Goal: Find specific page/section: Find specific page/section

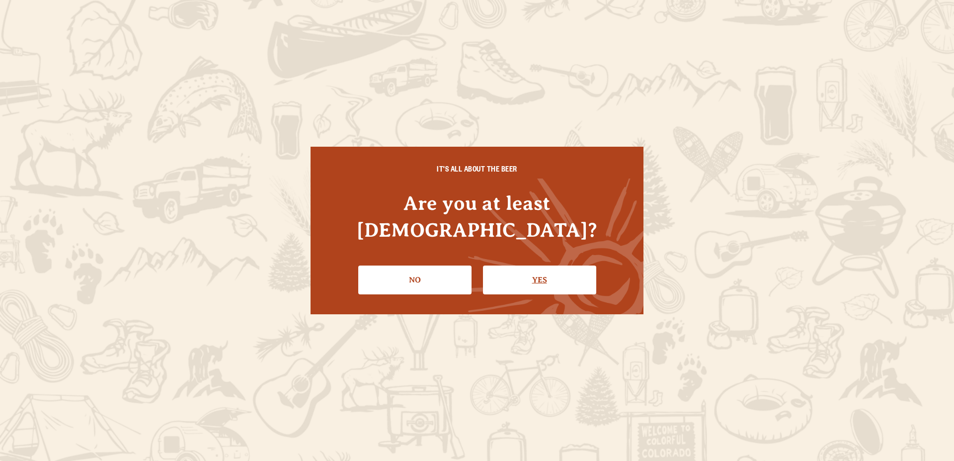
click at [517, 270] on link "Yes" at bounding box center [539, 279] width 113 height 29
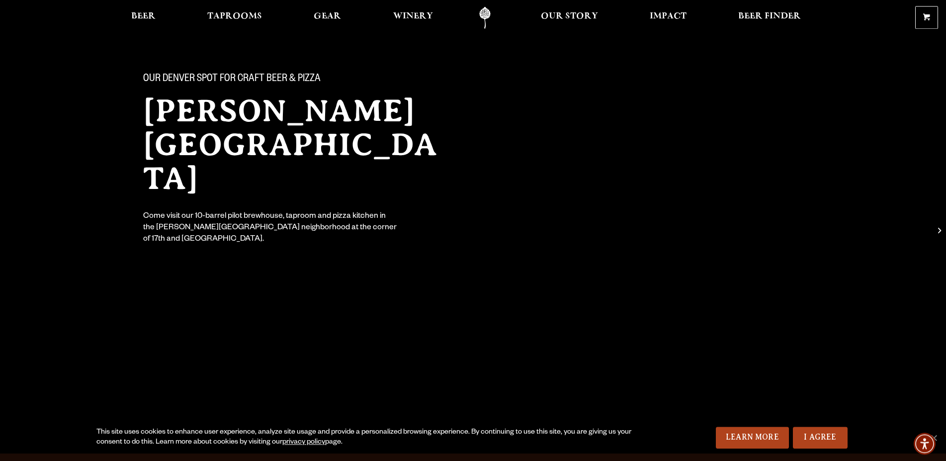
scroll to position [101, 0]
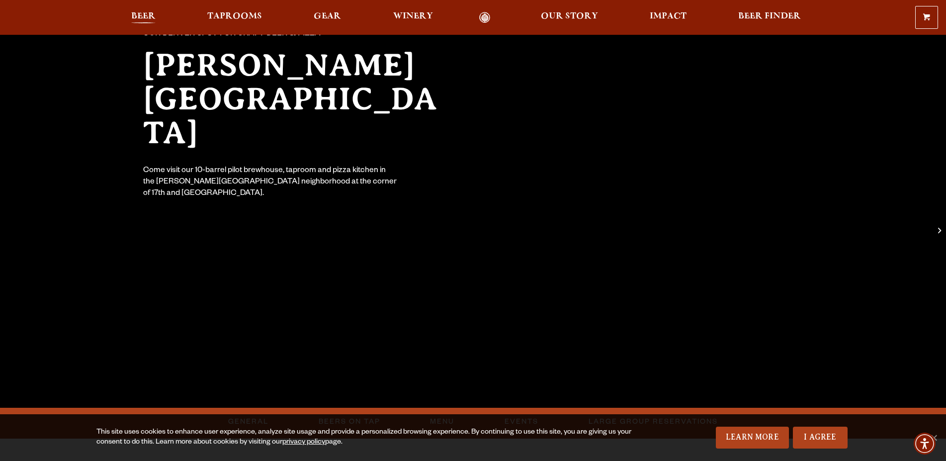
click at [151, 17] on span "Beer" at bounding box center [143, 16] width 24 height 8
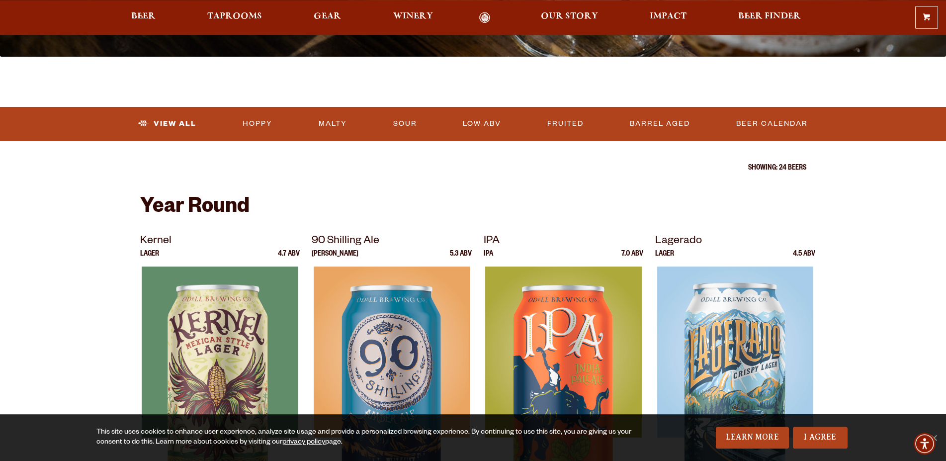
scroll to position [203, 0]
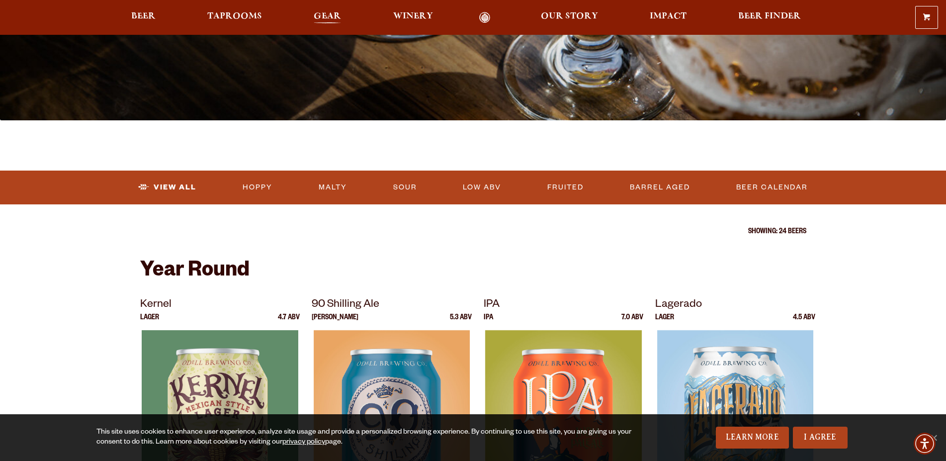
click at [344, 14] on link "Gear" at bounding box center [327, 17] width 40 height 11
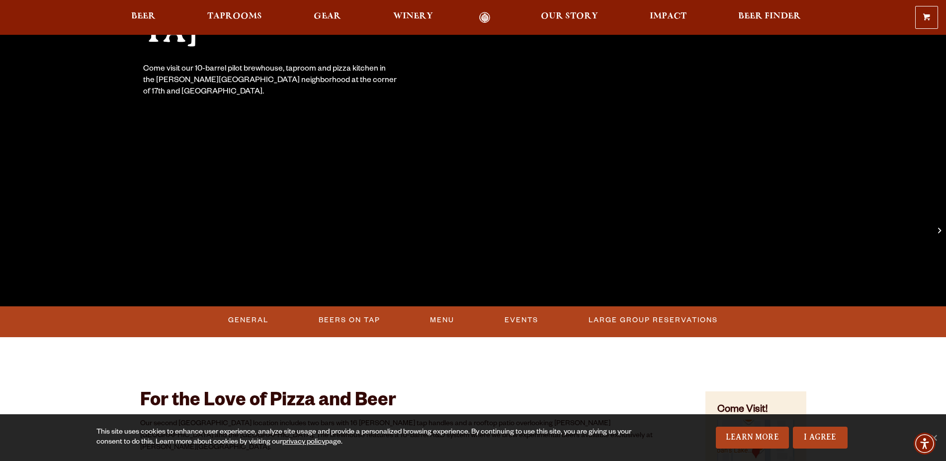
scroll to position [304, 0]
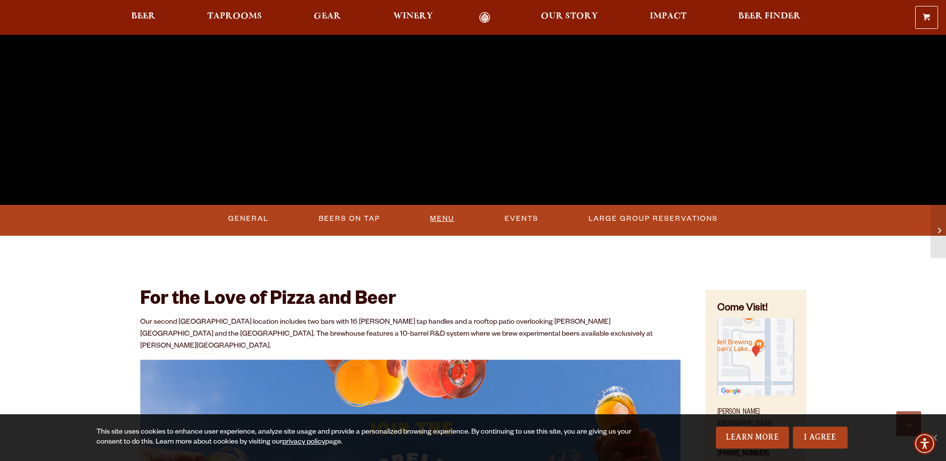
click at [429, 222] on link "Menu" at bounding box center [442, 218] width 32 height 23
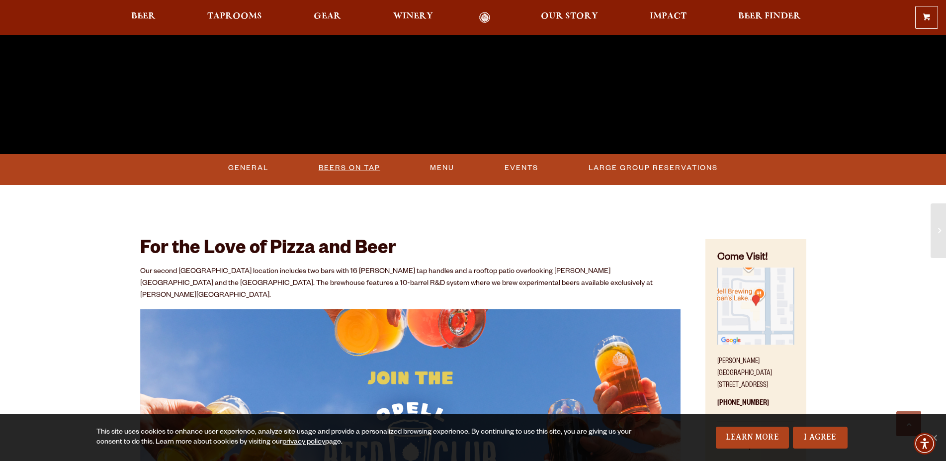
click at [334, 172] on link "Beers On Tap" at bounding box center [350, 168] width 70 height 23
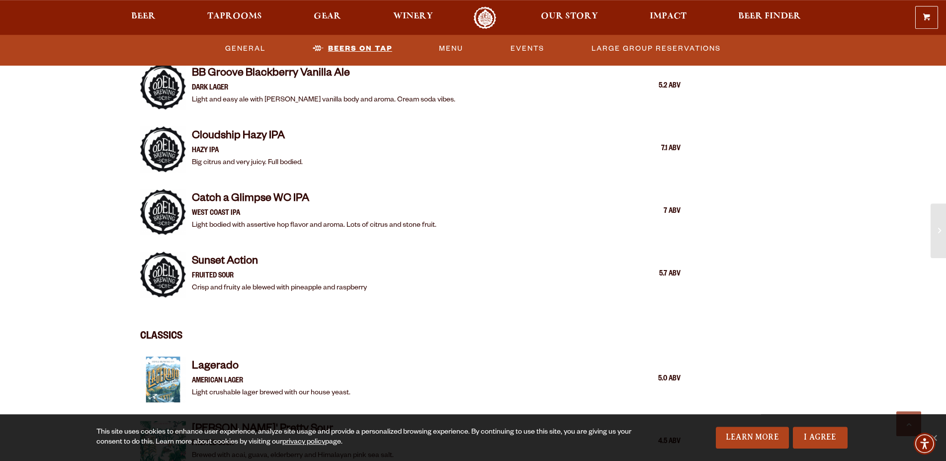
scroll to position [1491, 0]
